Goal: Information Seeking & Learning: Learn about a topic

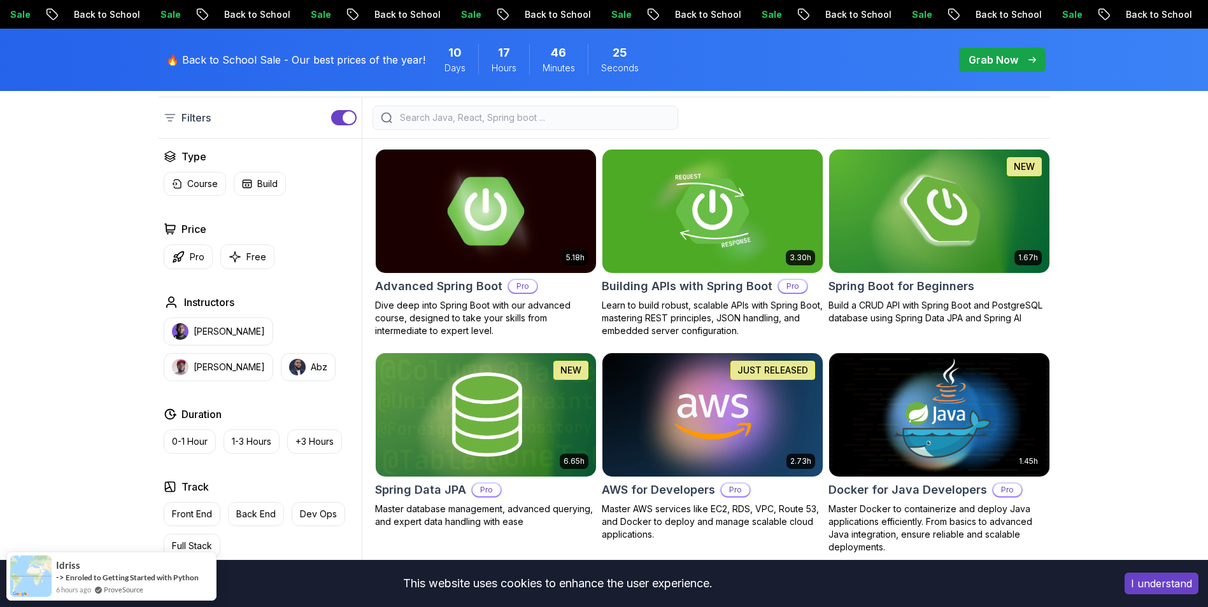
scroll to position [255, 0]
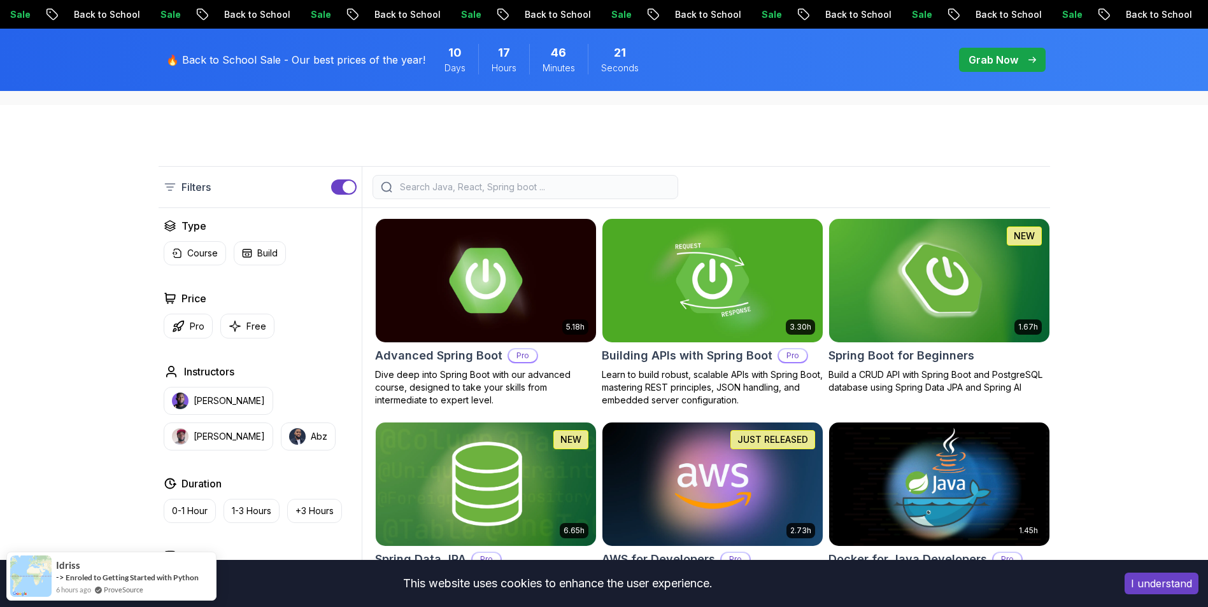
click at [893, 269] on img at bounding box center [938, 280] width 231 height 129
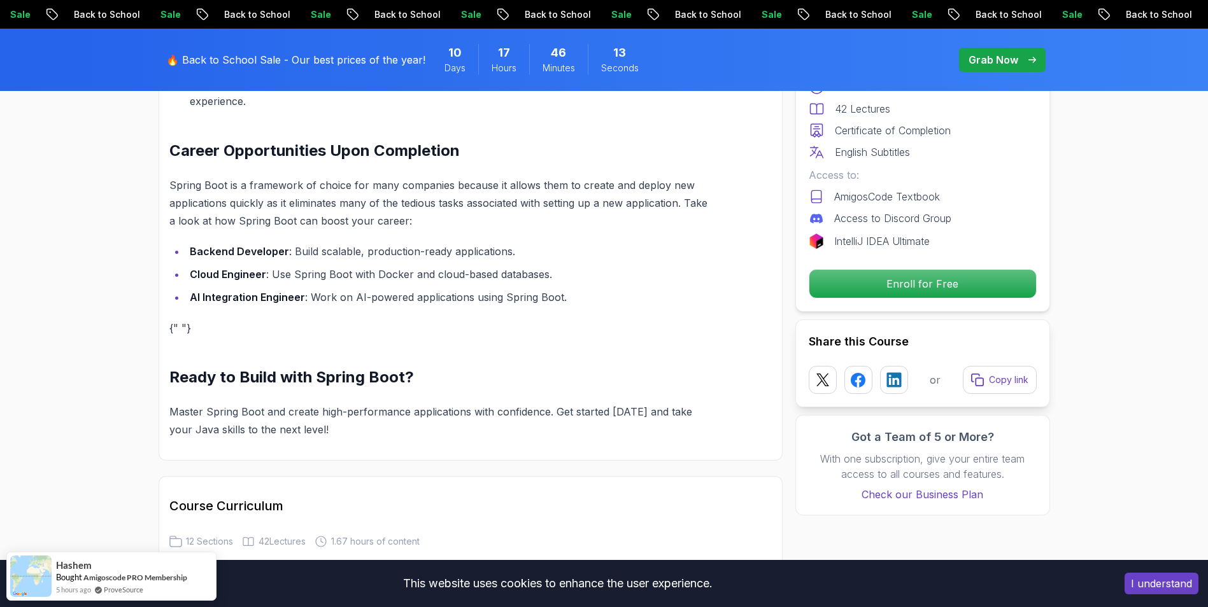
scroll to position [1400, 0]
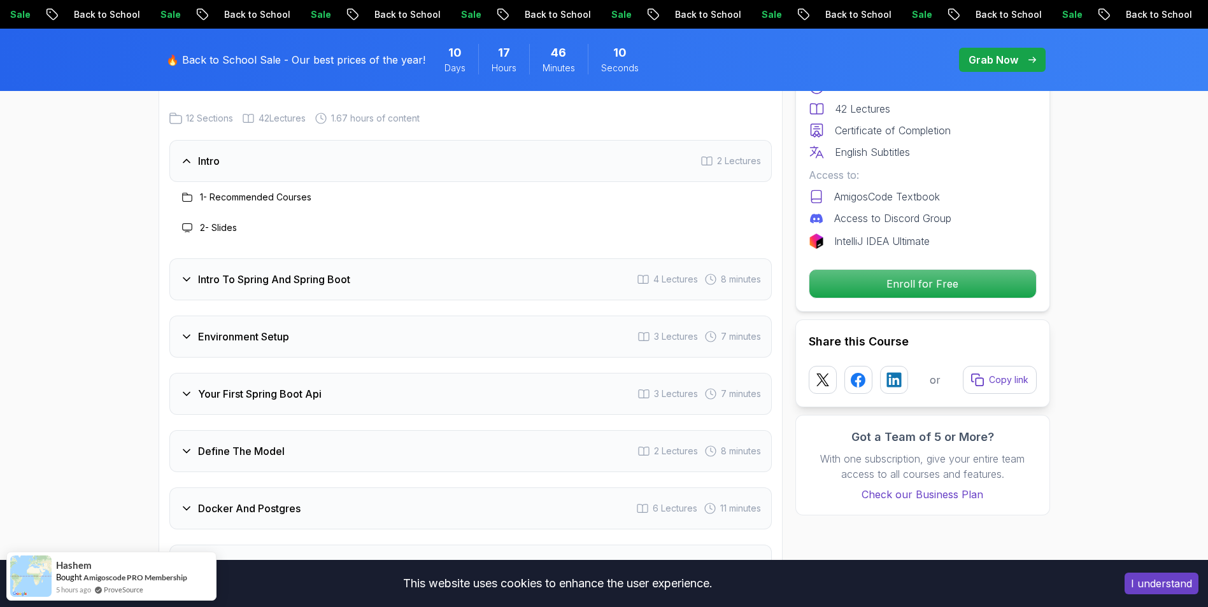
scroll to position [1655, 0]
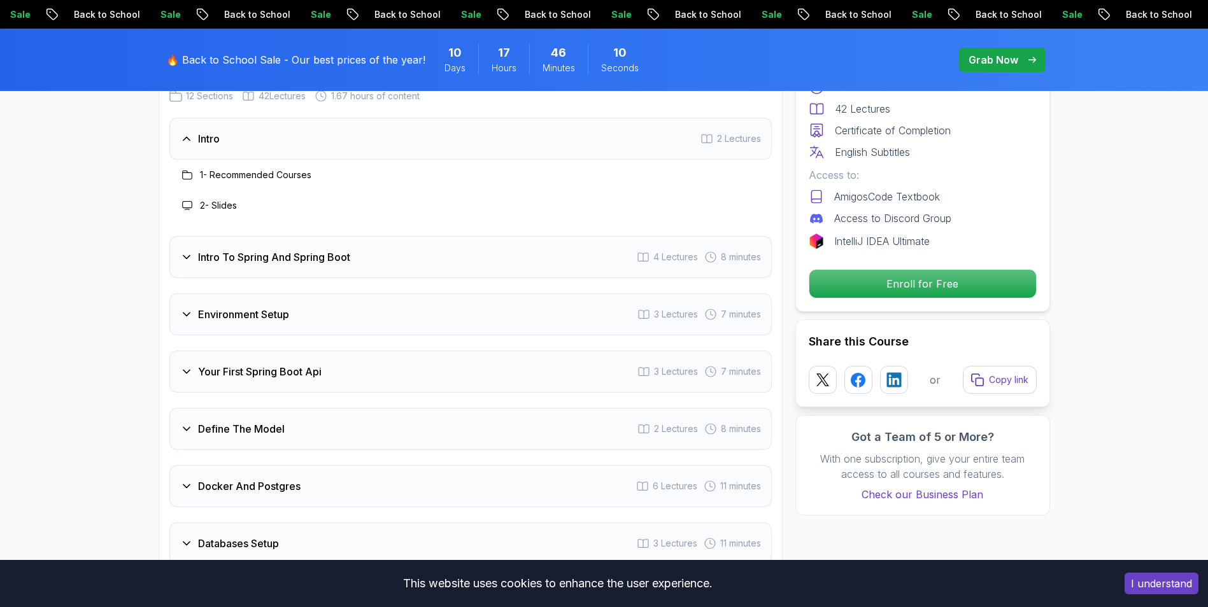
click at [255, 271] on div "Intro 2 Lectures 1 - Recommended Courses 2 - Slides Intro To Spring And Spring …" at bounding box center [470, 484] width 602 height 733
click at [220, 307] on h3 "Environment Setup" at bounding box center [243, 314] width 91 height 15
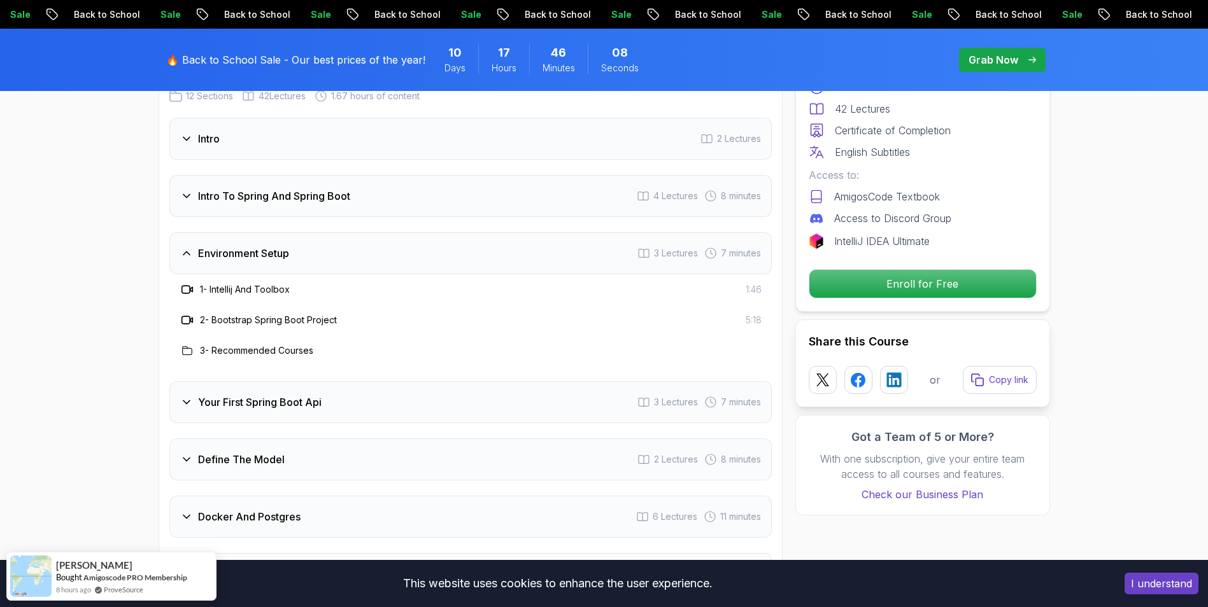
click at [222, 246] on h3 "Environment Setup" at bounding box center [243, 253] width 91 height 15
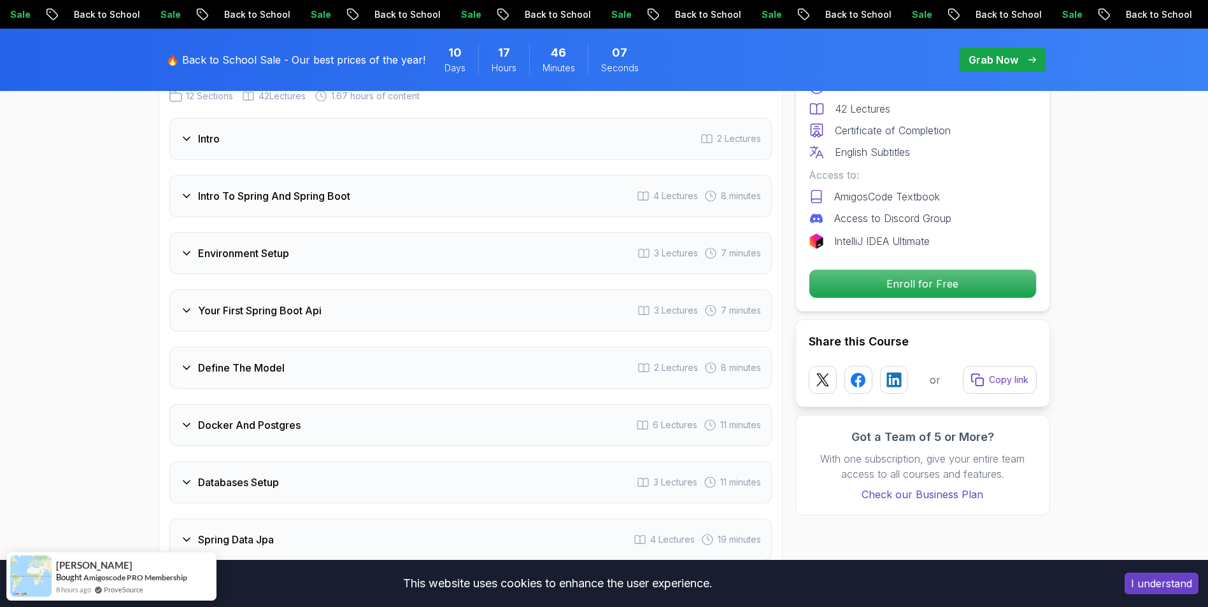
click at [218, 247] on div "Environment Setup 3 Lectures 7 minutes" at bounding box center [470, 253] width 602 height 42
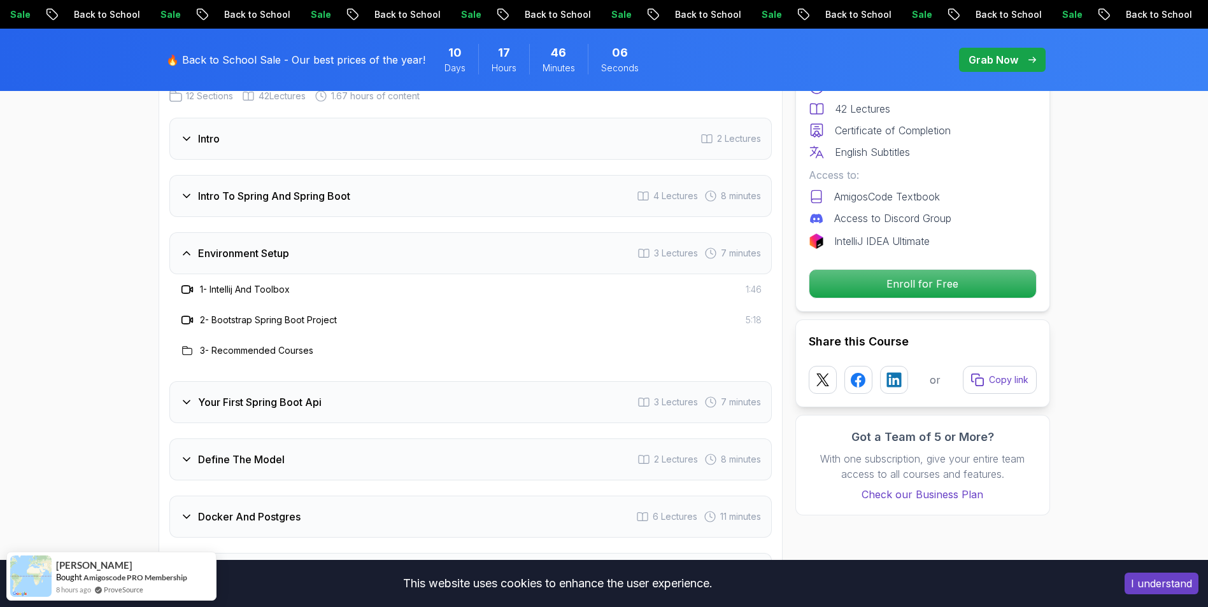
click at [289, 246] on h3 "Environment Setup" at bounding box center [243, 253] width 91 height 15
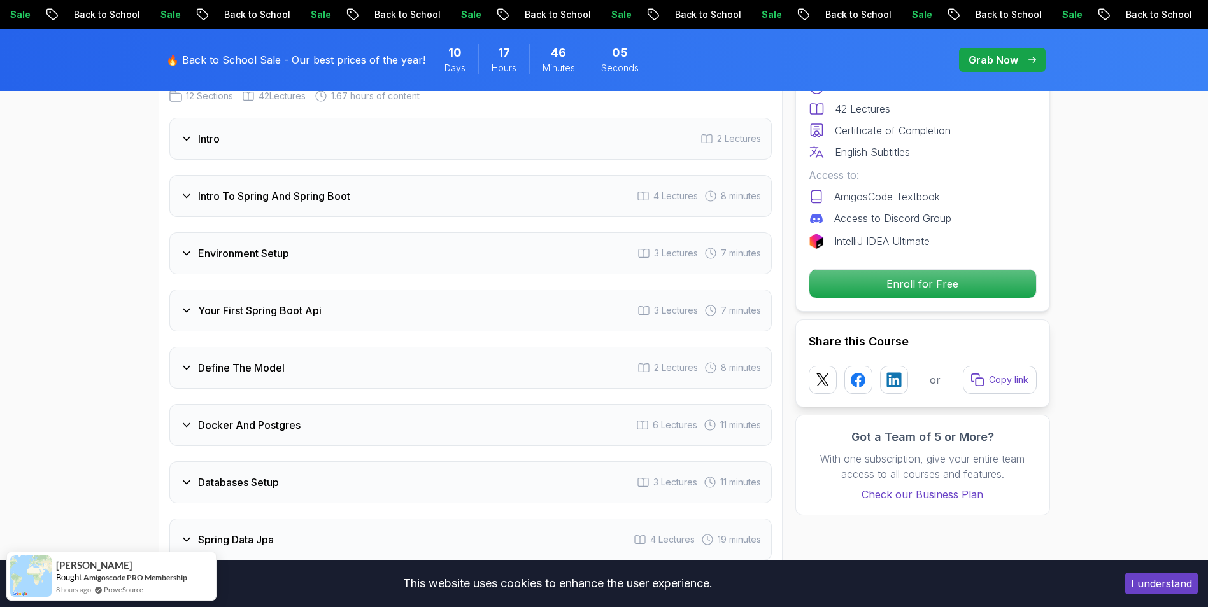
click at [278, 305] on div "Your First Spring Boot Api 3 Lectures 7 minutes" at bounding box center [470, 311] width 602 height 42
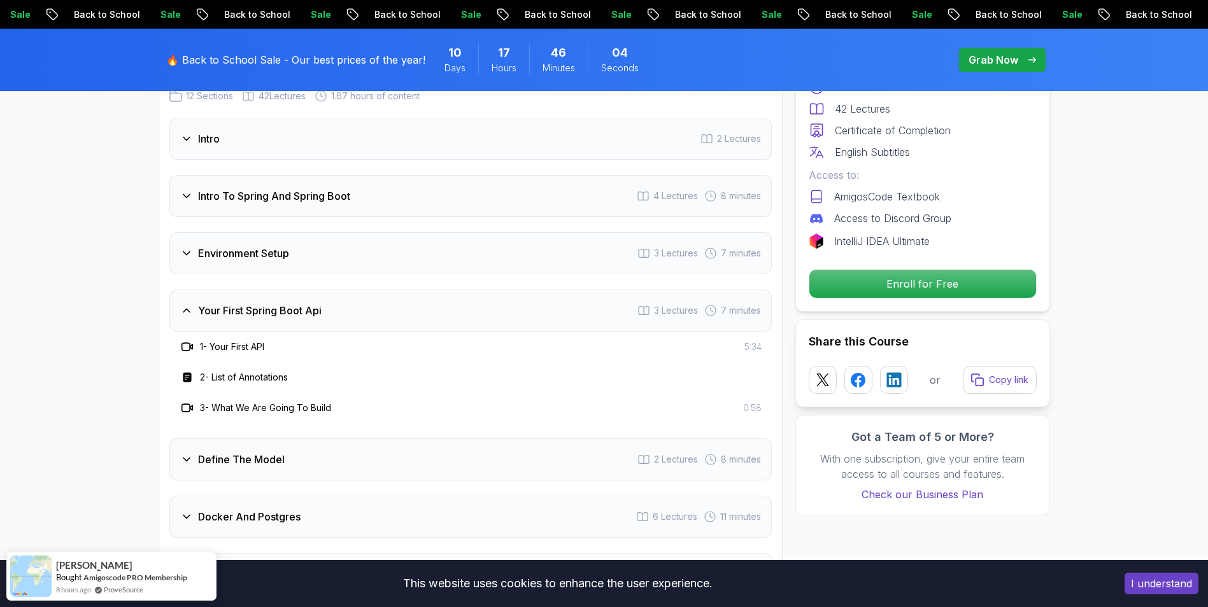
click at [283, 303] on h3 "Your First Spring Boot Api" at bounding box center [259, 310] width 123 height 15
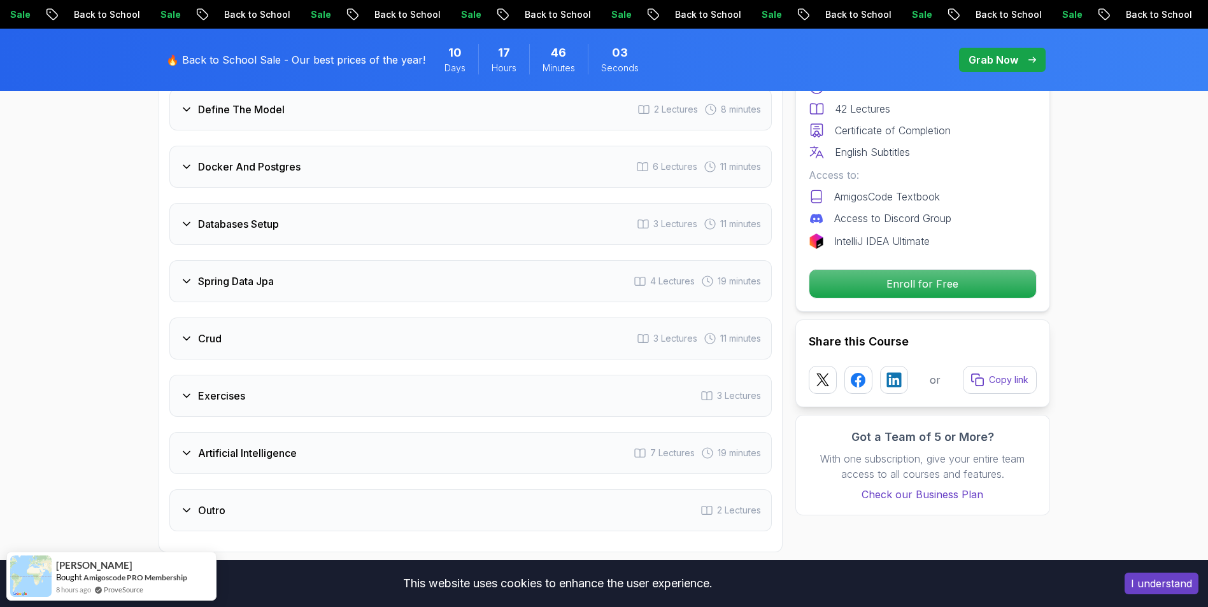
scroll to position [1973, 0]
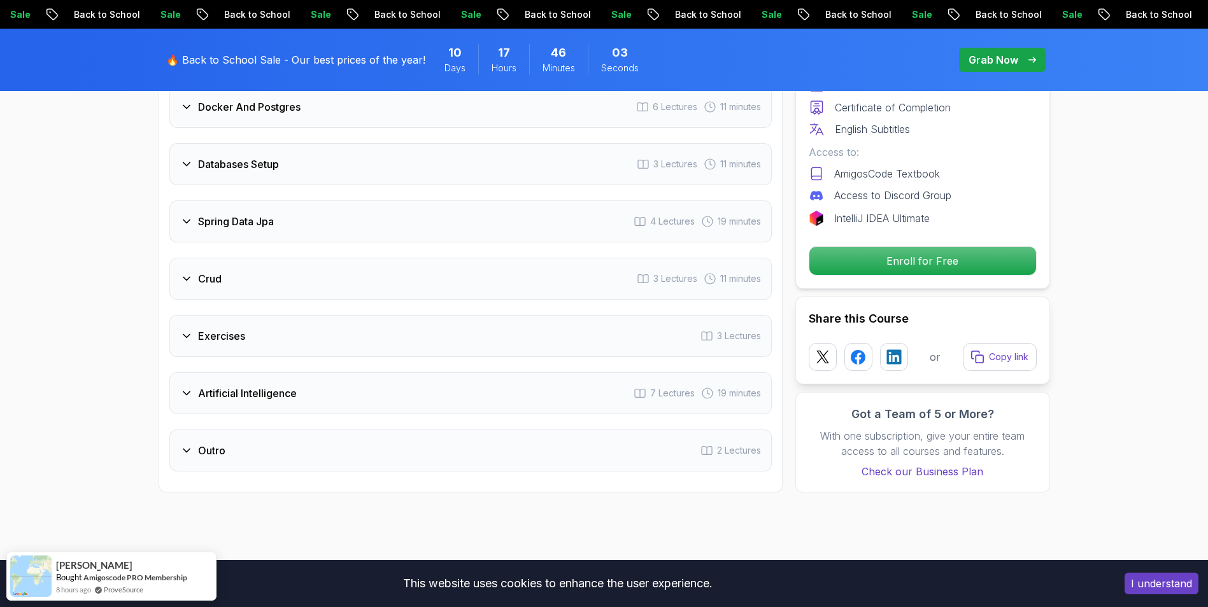
click at [212, 430] on div "Outro 2 Lectures" at bounding box center [470, 451] width 602 height 42
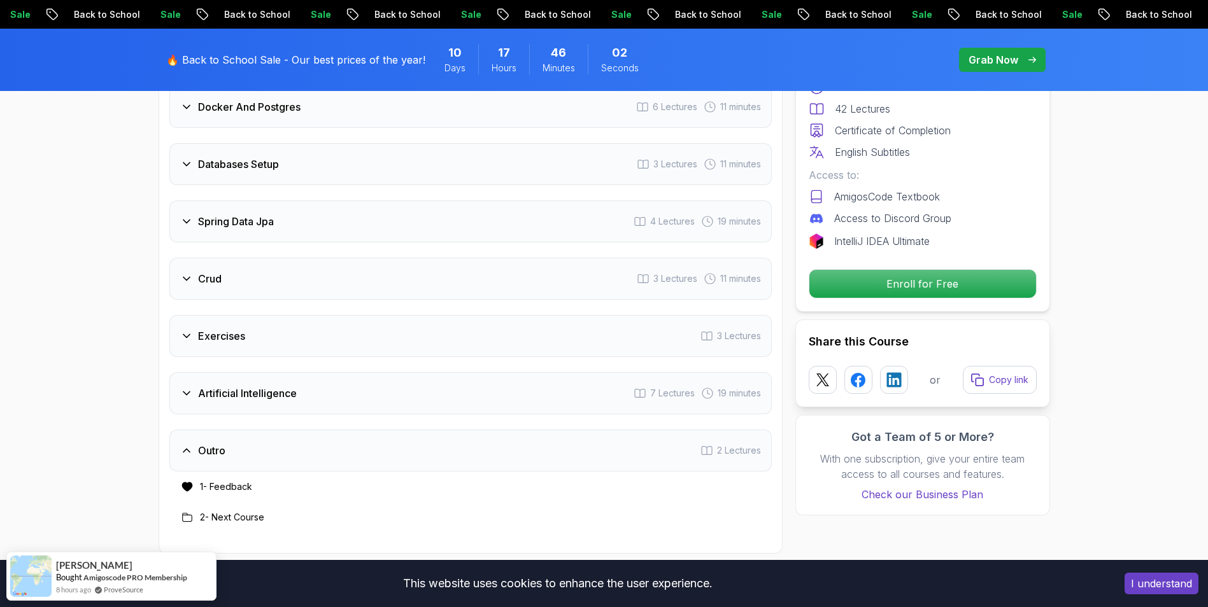
click at [244, 384] on div "Artificial Intelligence 7 Lectures 19 minutes" at bounding box center [470, 393] width 602 height 42
click at [271, 332] on div "Exercises 3 Lectures" at bounding box center [470, 336] width 602 height 42
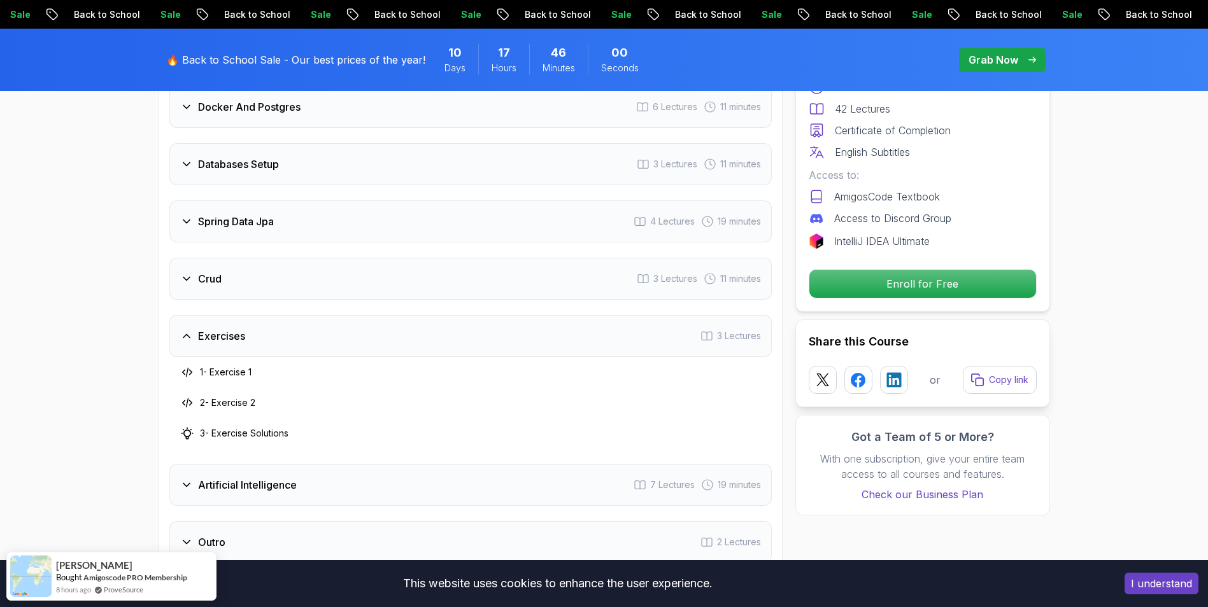
click at [237, 427] on h3 "3 - Exercise Solutions" at bounding box center [244, 433] width 88 height 13
click at [253, 327] on div "Exercises 3 Lectures" at bounding box center [470, 336] width 602 height 42
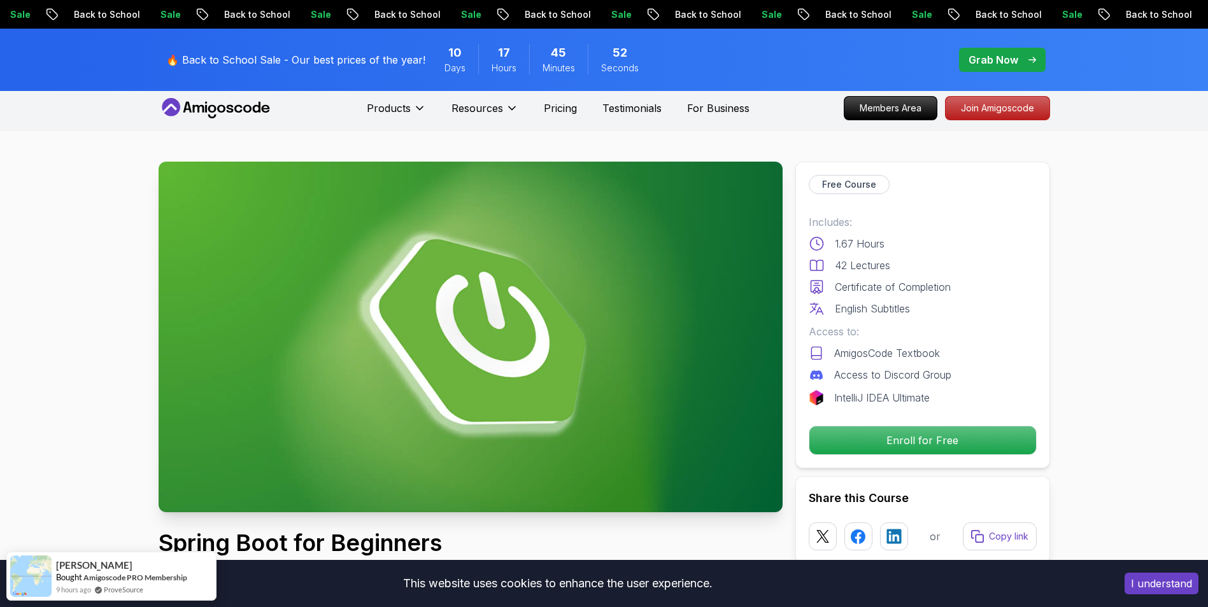
scroll to position [0, 0]
